Goal: Check status: Check status

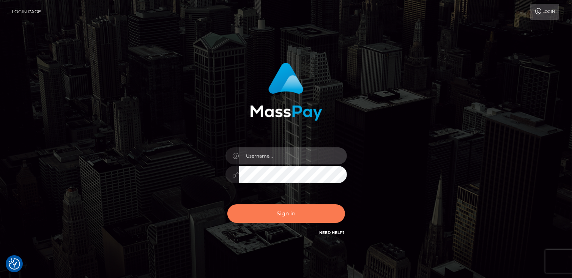
type input "catalinad"
click at [294, 208] on button "Sign in" at bounding box center [286, 213] width 118 height 19
type input "catalinad"
click at [295, 216] on button "Sign in" at bounding box center [286, 213] width 118 height 19
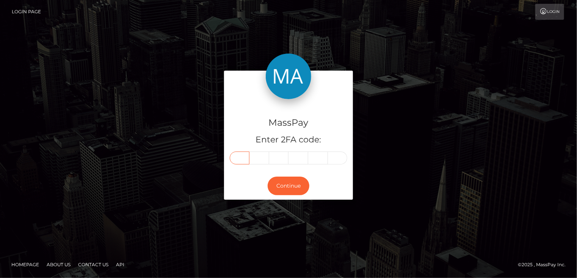
click at [243, 159] on input "text" at bounding box center [240, 157] width 20 height 13
type input "4"
type input "0"
type input "6"
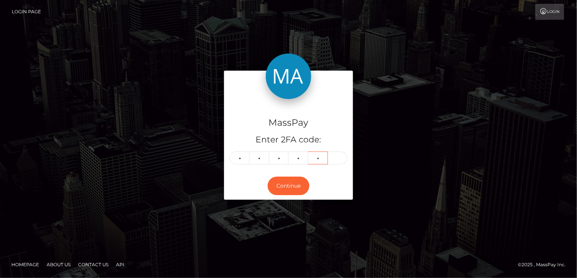
type input "4"
type input "6"
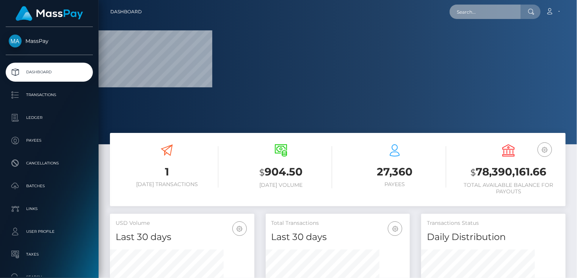
click at [473, 15] on input "text" at bounding box center [485, 12] width 71 height 14
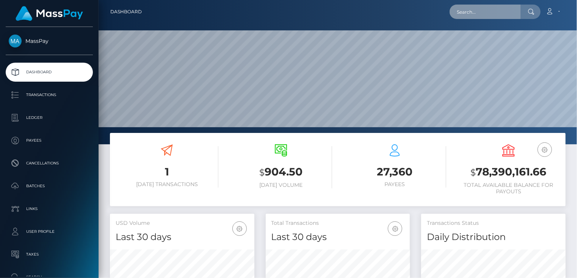
scroll to position [134, 144]
paste input "PY61480039"
type input "PY61480039"
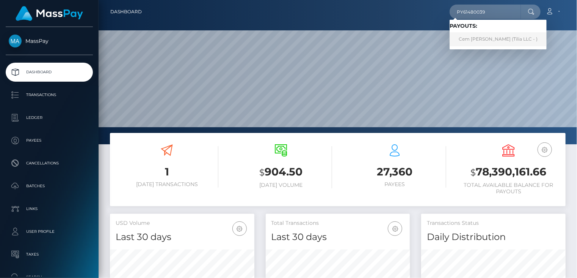
click at [471, 42] on link "Cem Süer (Tilia LLC - )" at bounding box center [498, 39] width 97 height 14
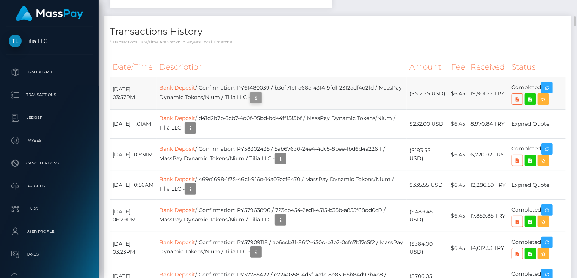
scroll to position [91, 144]
click at [261, 93] on icon "button" at bounding box center [255, 97] width 9 height 9
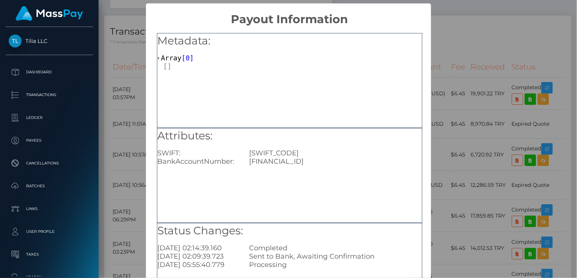
click at [458, 36] on div "× Payout Information Metadata: Array [ 0 ] Attributes: SWIFT: [SWIFT_CODE] Bank…" at bounding box center [288, 139] width 577 height 278
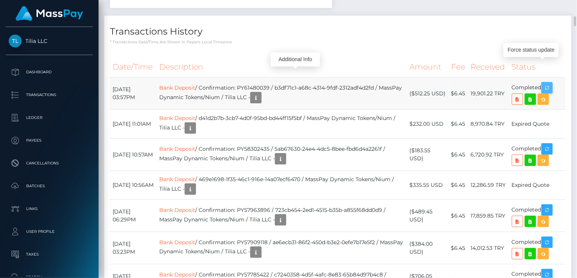
click at [550, 83] on icon "button" at bounding box center [547, 87] width 9 height 9
click at [254, 77] on td "Bank Deposit / Confirmation: PY61480039 / b3df71c1-a68c-4314-9fdf-2312adf4d2fd …" at bounding box center [282, 93] width 250 height 32
copy td "PY61480039"
